Goal: Task Accomplishment & Management: Complete application form

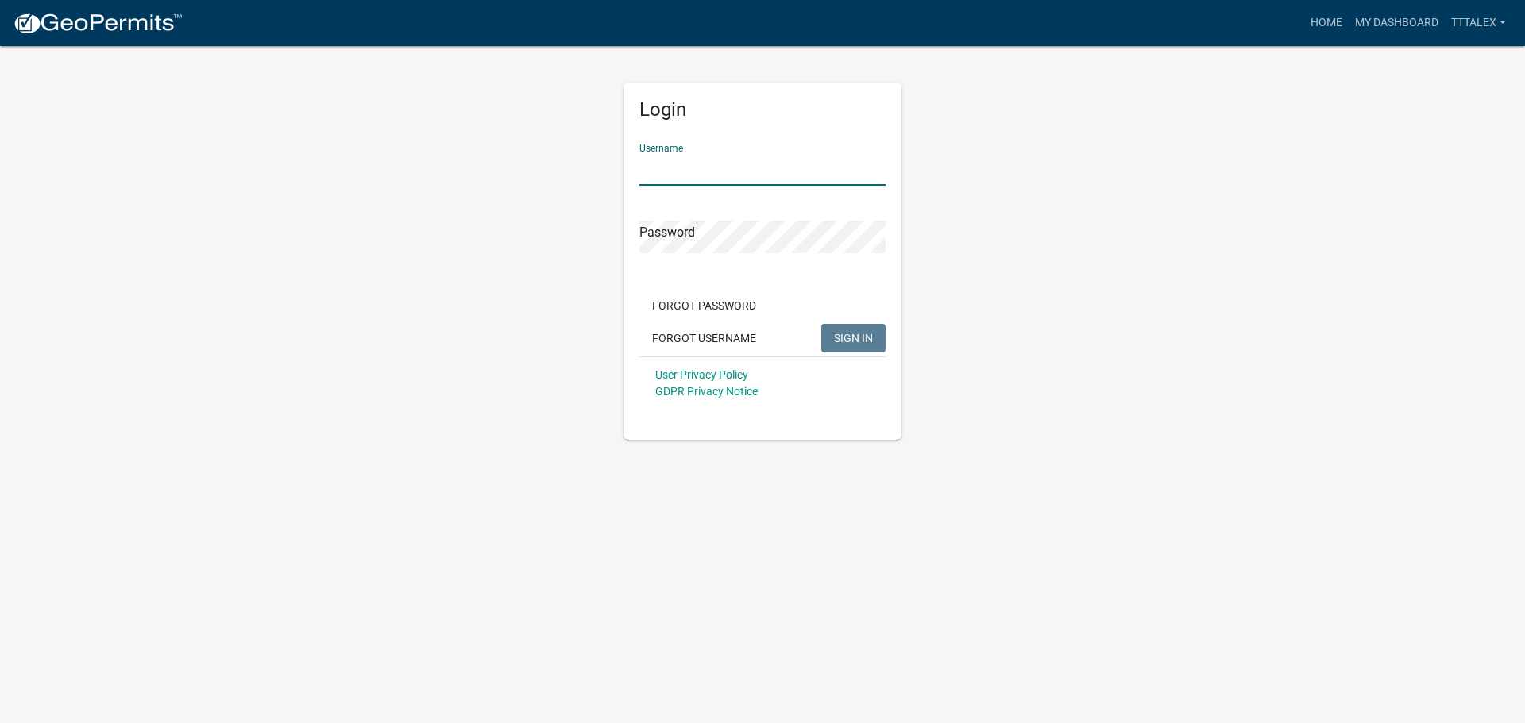
click at [711, 171] on input "Username" at bounding box center [762, 169] width 246 height 33
type input "TTTAlex"
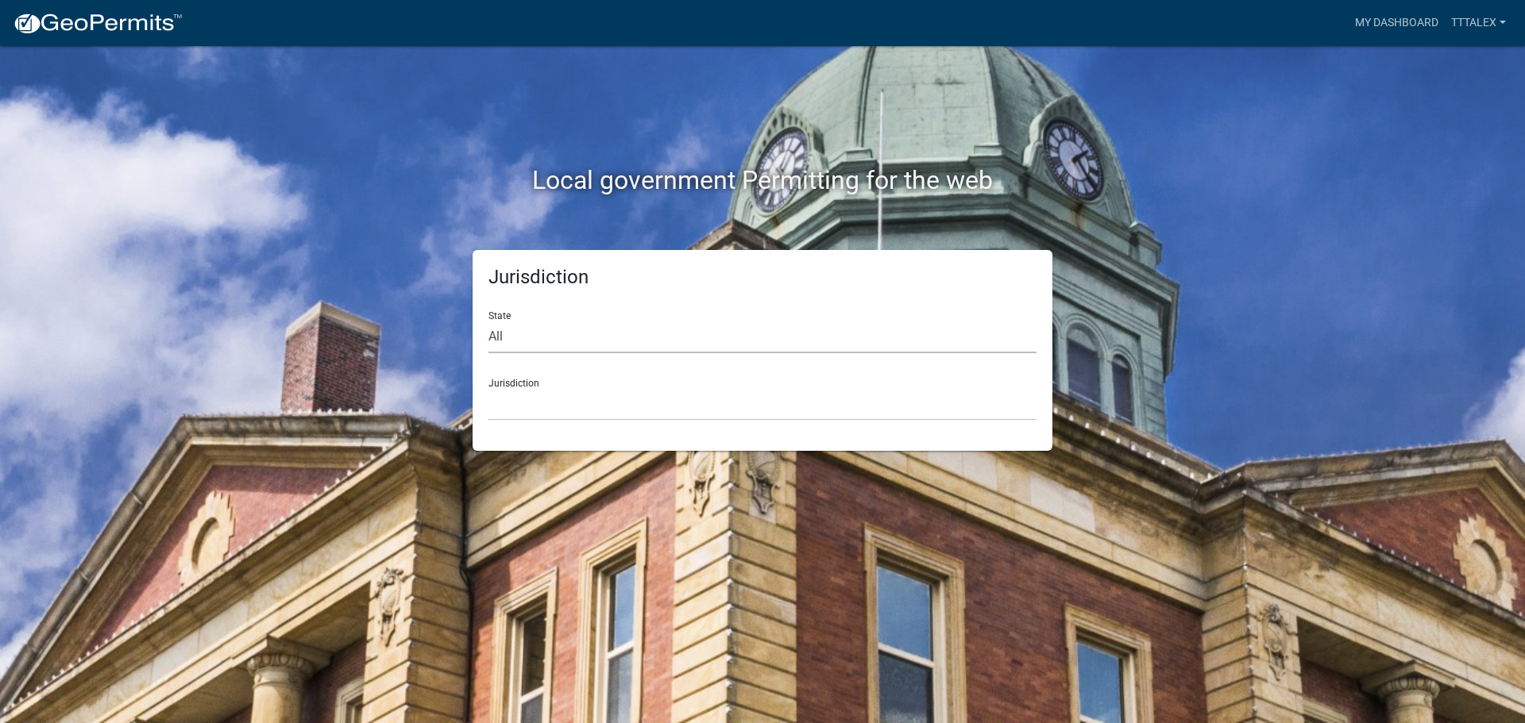
click at [522, 334] on select "All [US_STATE] [US_STATE] [US_STATE] [US_STATE] [US_STATE] [US_STATE] [US_STATE…" at bounding box center [762, 337] width 548 height 33
select select "[US_STATE]"
click at [488, 321] on select "All [US_STATE] [US_STATE] [US_STATE] [US_STATE] [US_STATE] [US_STATE] [US_STATE…" at bounding box center [762, 337] width 548 height 33
click at [522, 403] on select "[GEOGRAPHIC_DATA], [US_STATE] [GEOGRAPHIC_DATA], [US_STATE] [GEOGRAPHIC_DATA], …" at bounding box center [762, 404] width 548 height 33
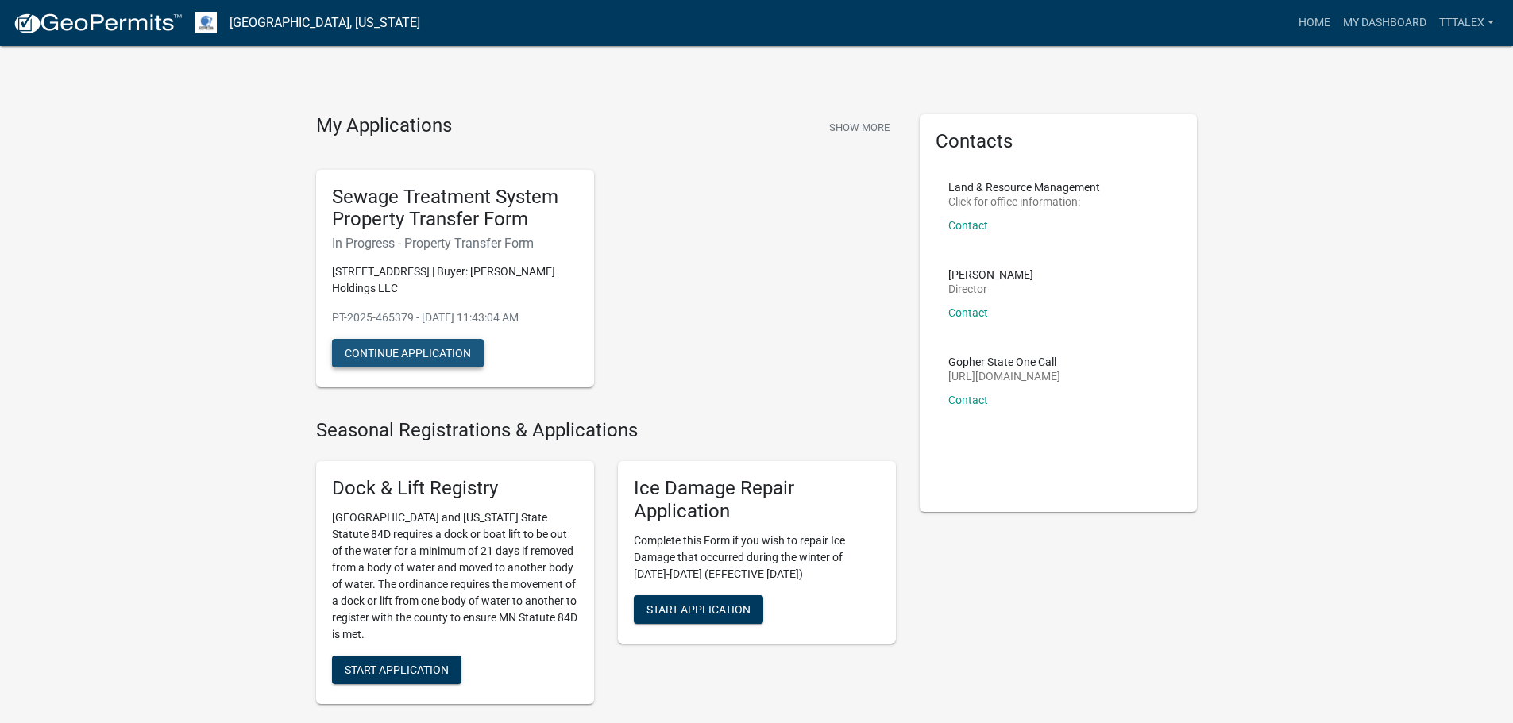
click at [425, 349] on button "Continue Application" at bounding box center [408, 353] width 152 height 29
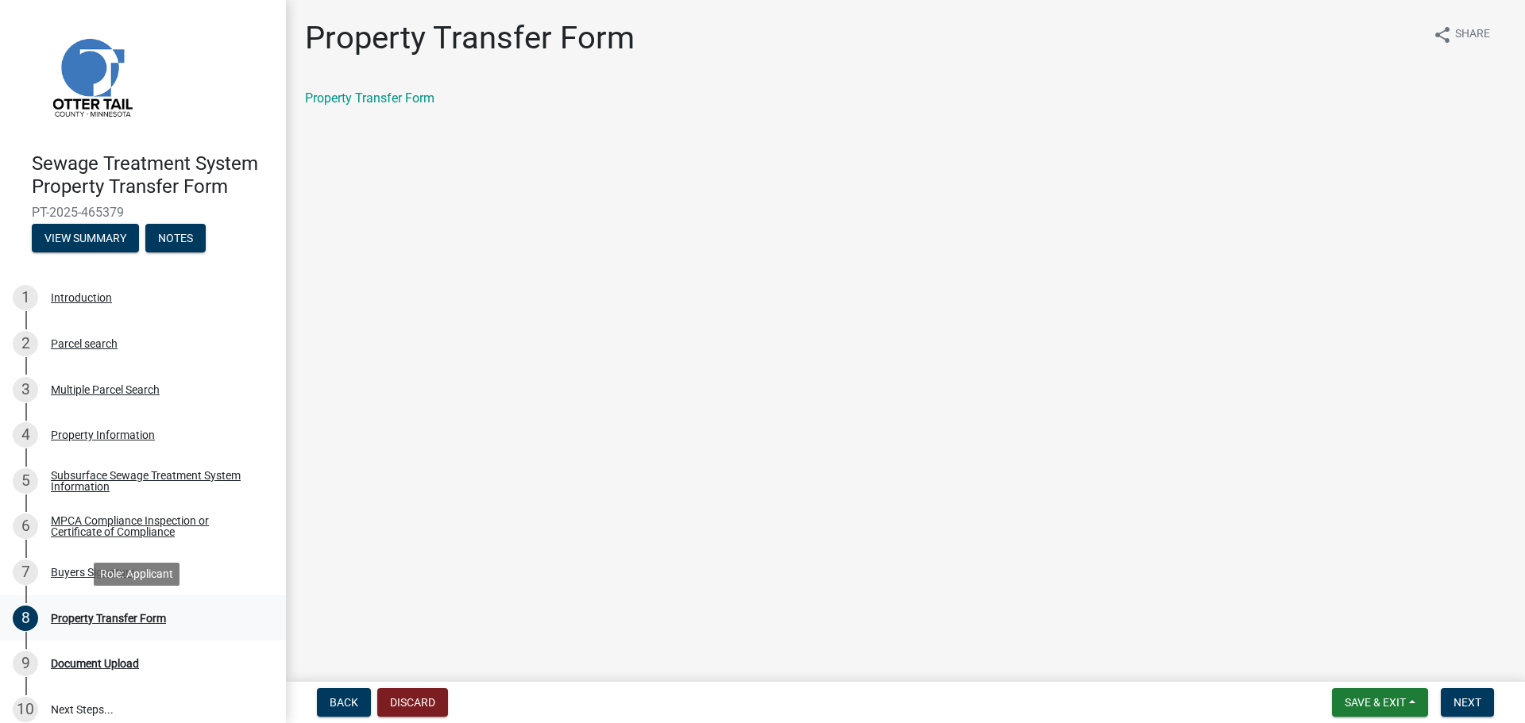
click at [104, 621] on div "Property Transfer Form" at bounding box center [108, 618] width 115 height 11
click at [1475, 702] on span "Next" at bounding box center [1467, 702] width 28 height 13
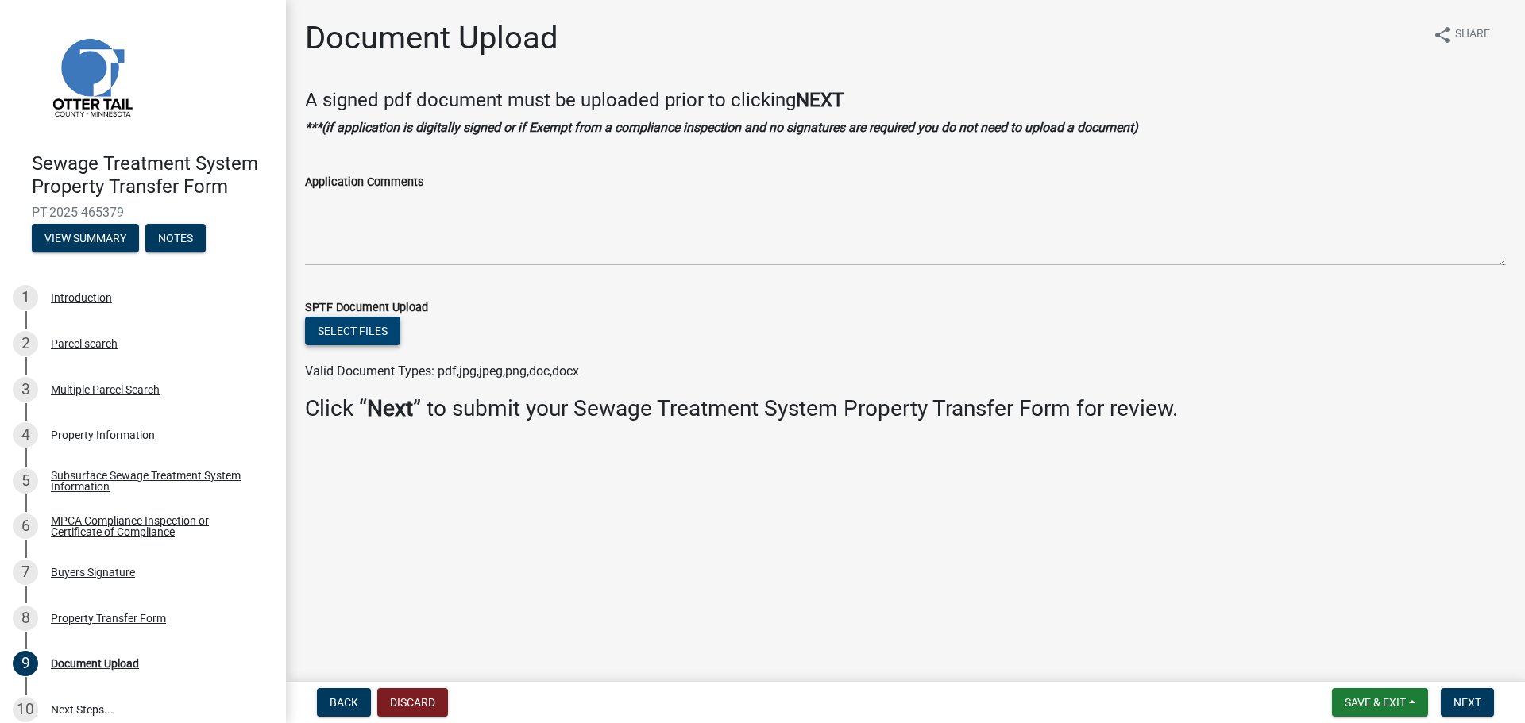
click at [360, 324] on button "Select files" at bounding box center [352, 331] width 95 height 29
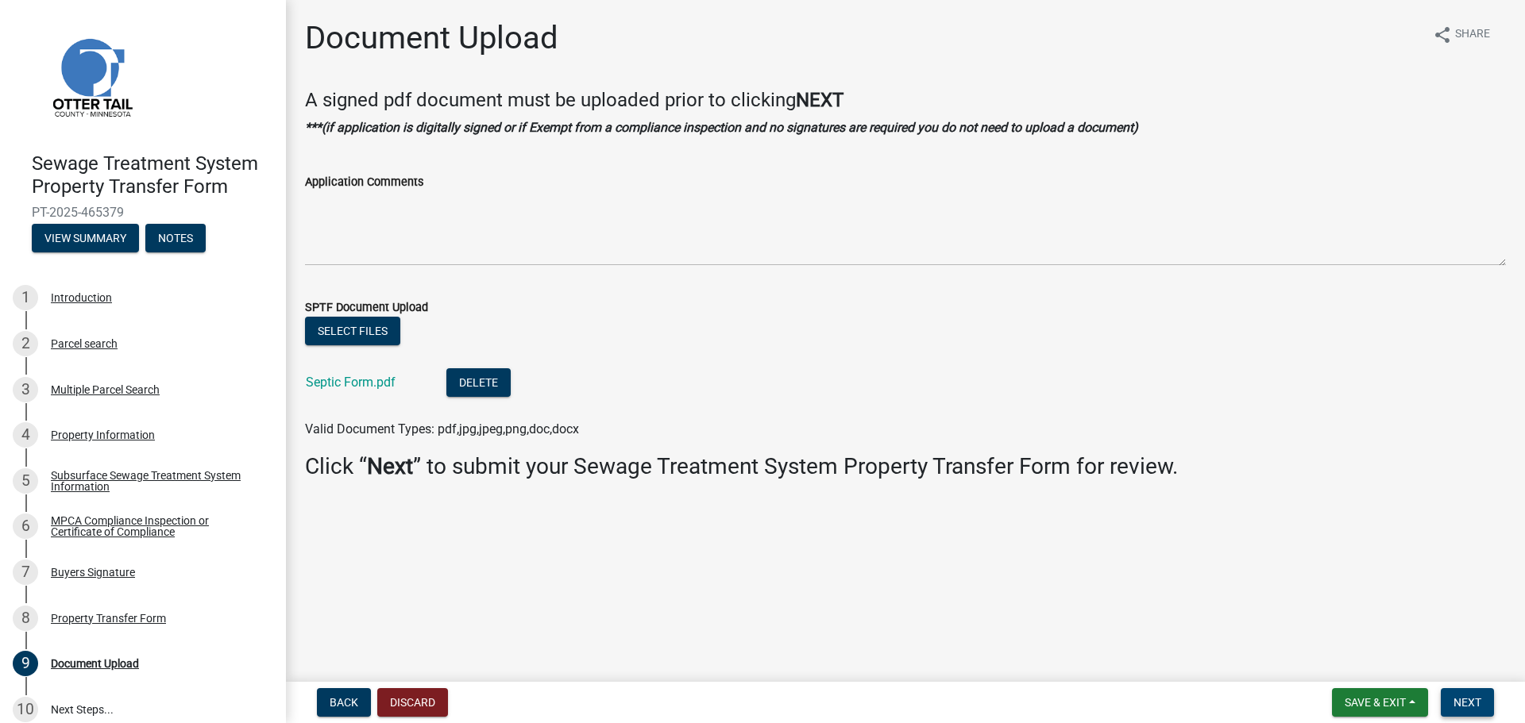
click at [1470, 703] on span "Next" at bounding box center [1467, 702] width 28 height 13
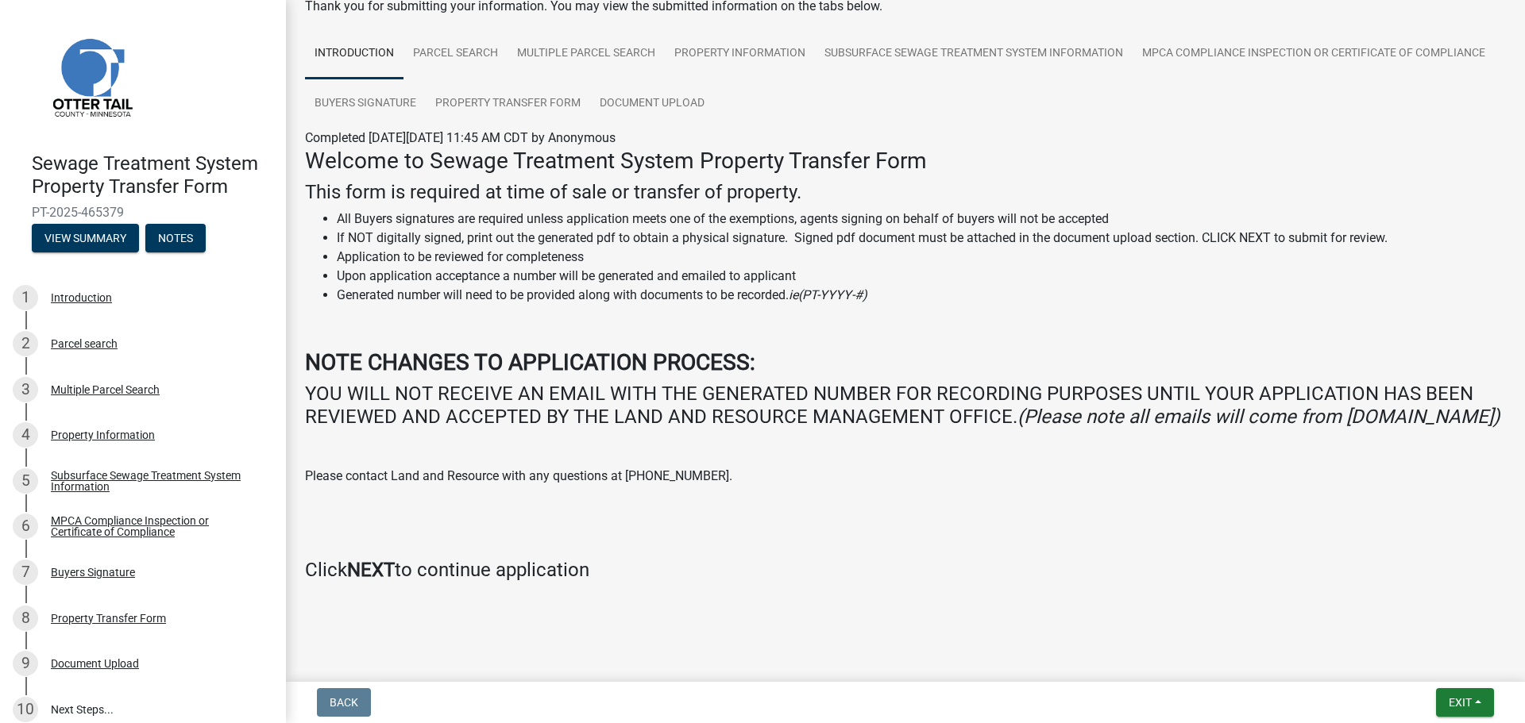
scroll to position [16, 0]
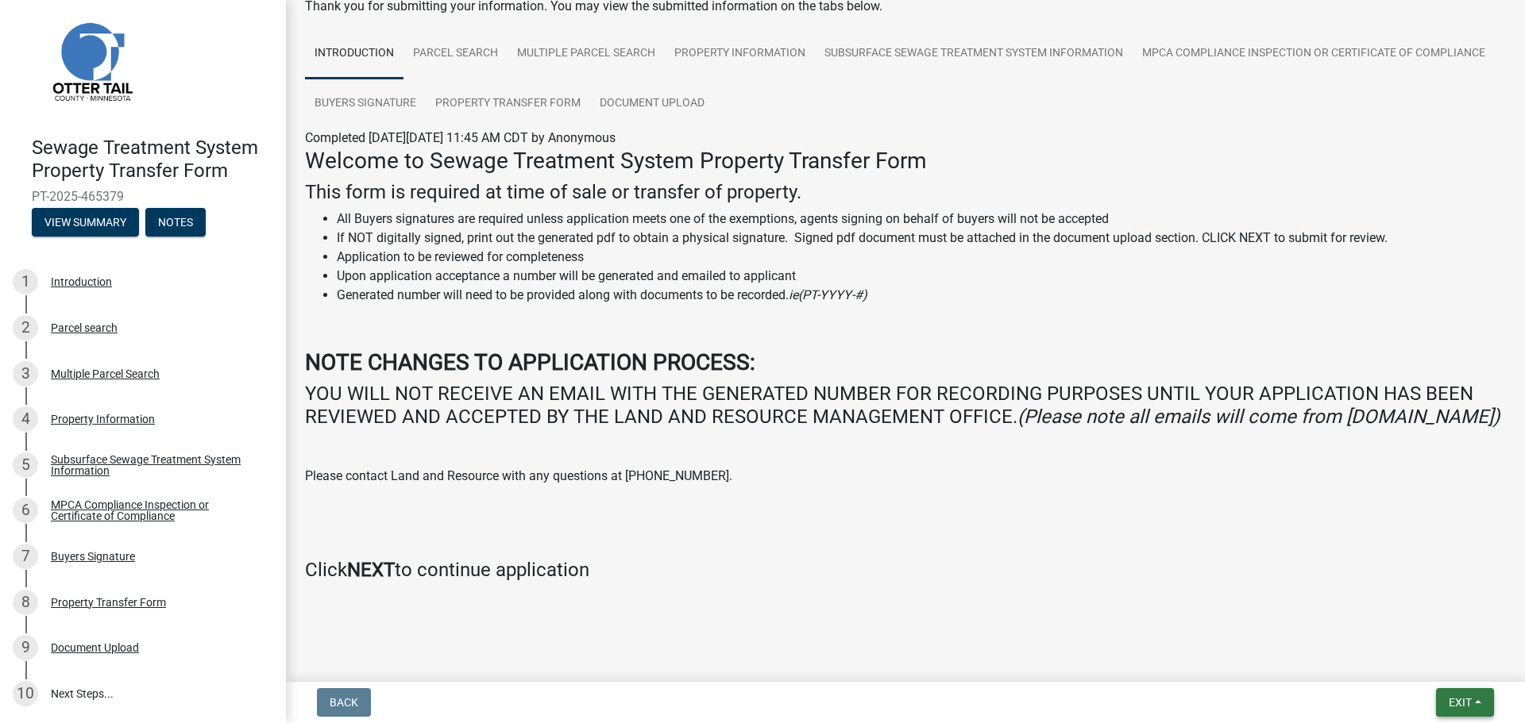
click at [1448, 696] on span "Exit" at bounding box center [1459, 702] width 23 height 13
click at [1220, 519] on div "Welcome to Sewage Treatment System Property Transfer Form This form is required…" at bounding box center [905, 365] width 1201 height 434
